Goal: Find contact information: Find contact information

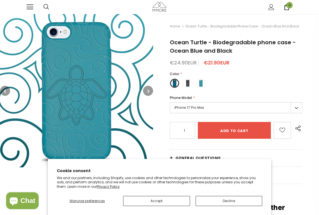
click at [217, 205] on button "Decline" at bounding box center [229, 201] width 67 height 10
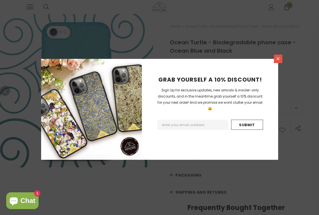
click at [278, 60] on icon at bounding box center [278, 58] width 3 height 3
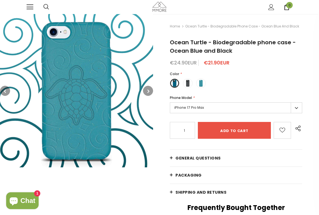
click at [160, 9] on img at bounding box center [160, 7] width 14 height 10
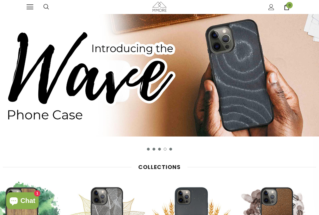
click at [272, 9] on icon "user" at bounding box center [272, 7] width 6 height 6
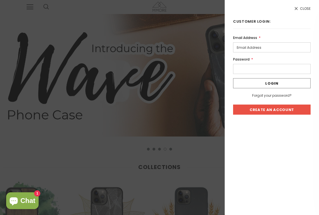
click at [303, 10] on span "Close" at bounding box center [305, 9] width 11 height 4
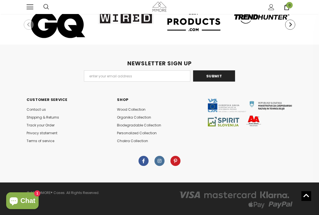
scroll to position [2530, 0]
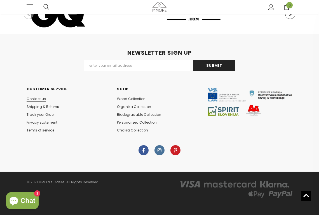
click at [41, 96] on link "Contact us" at bounding box center [36, 99] width 19 height 8
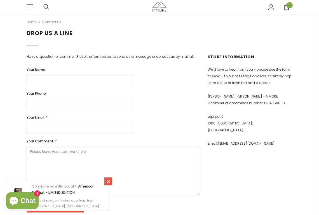
click at [155, 9] on img at bounding box center [160, 7] width 14 height 10
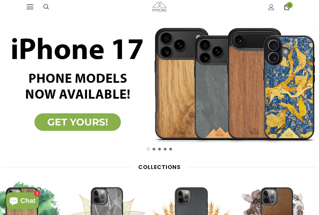
click at [28, 5] on span at bounding box center [30, 4] width 7 height 1
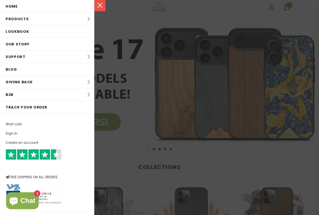
click at [99, 5] on link at bounding box center [99, 5] width 11 height 11
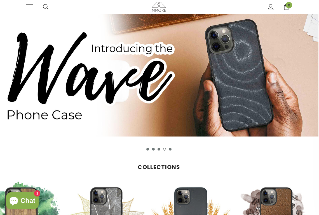
scroll to position [0, 1]
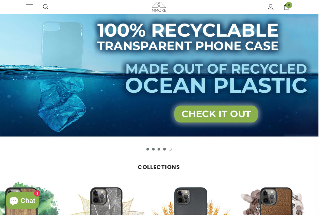
click at [148, 151] on img at bounding box center [158, 84] width 319 height 140
click at [148, 150] on button "1" at bounding box center [148, 149] width 3 height 3
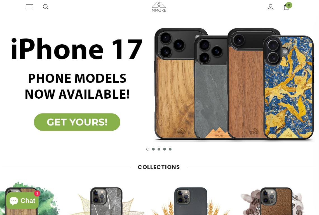
click at [159, 148] on ul "1 2 3 4 5" at bounding box center [159, 149] width 126 height 3
click at [159, 148] on button "3" at bounding box center [159, 149] width 3 height 3
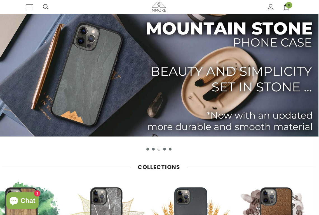
click at [165, 148] on button "4" at bounding box center [164, 149] width 3 height 3
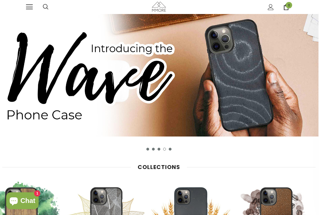
click at [174, 149] on ul "1 2 3 4 5" at bounding box center [159, 149] width 126 height 3
click at [170, 149] on button "5" at bounding box center [170, 149] width 3 height 3
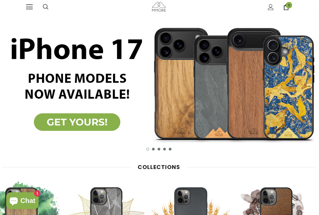
click at [170, 149] on button "5" at bounding box center [170, 149] width 3 height 3
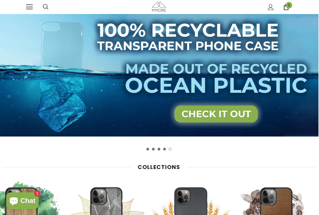
click at [191, 116] on img at bounding box center [158, 75] width 319 height 122
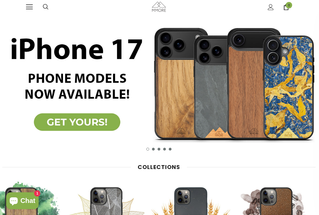
click at [172, 148] on ul "1 2 3 4 5" at bounding box center [159, 149] width 126 height 3
click at [171, 149] on button "5" at bounding box center [170, 149] width 3 height 3
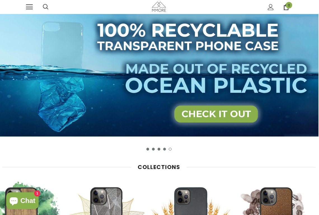
click at [200, 105] on img at bounding box center [158, 75] width 319 height 122
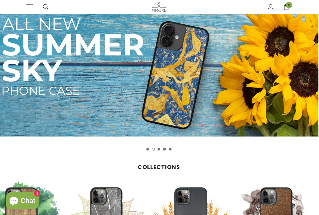
click at [171, 149] on button "5" at bounding box center [170, 149] width 3 height 3
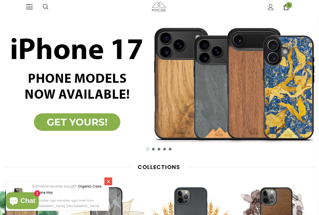
click at [169, 150] on li "5" at bounding box center [170, 149] width 3 height 3
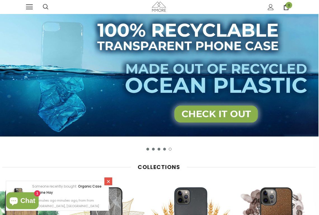
click at [202, 114] on img at bounding box center [158, 75] width 319 height 122
click at [109, 182] on icon at bounding box center [108, 181] width 3 height 3
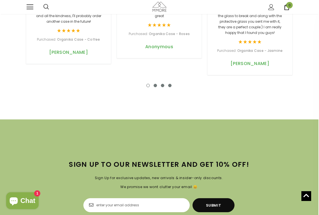
scroll to position [1122, 1]
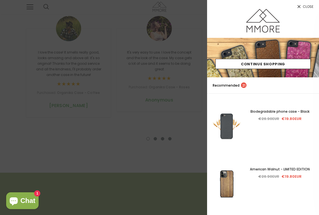
click at [304, 5] on span "Close" at bounding box center [308, 6] width 11 height 3
